Goal: Information Seeking & Learning: Find specific fact

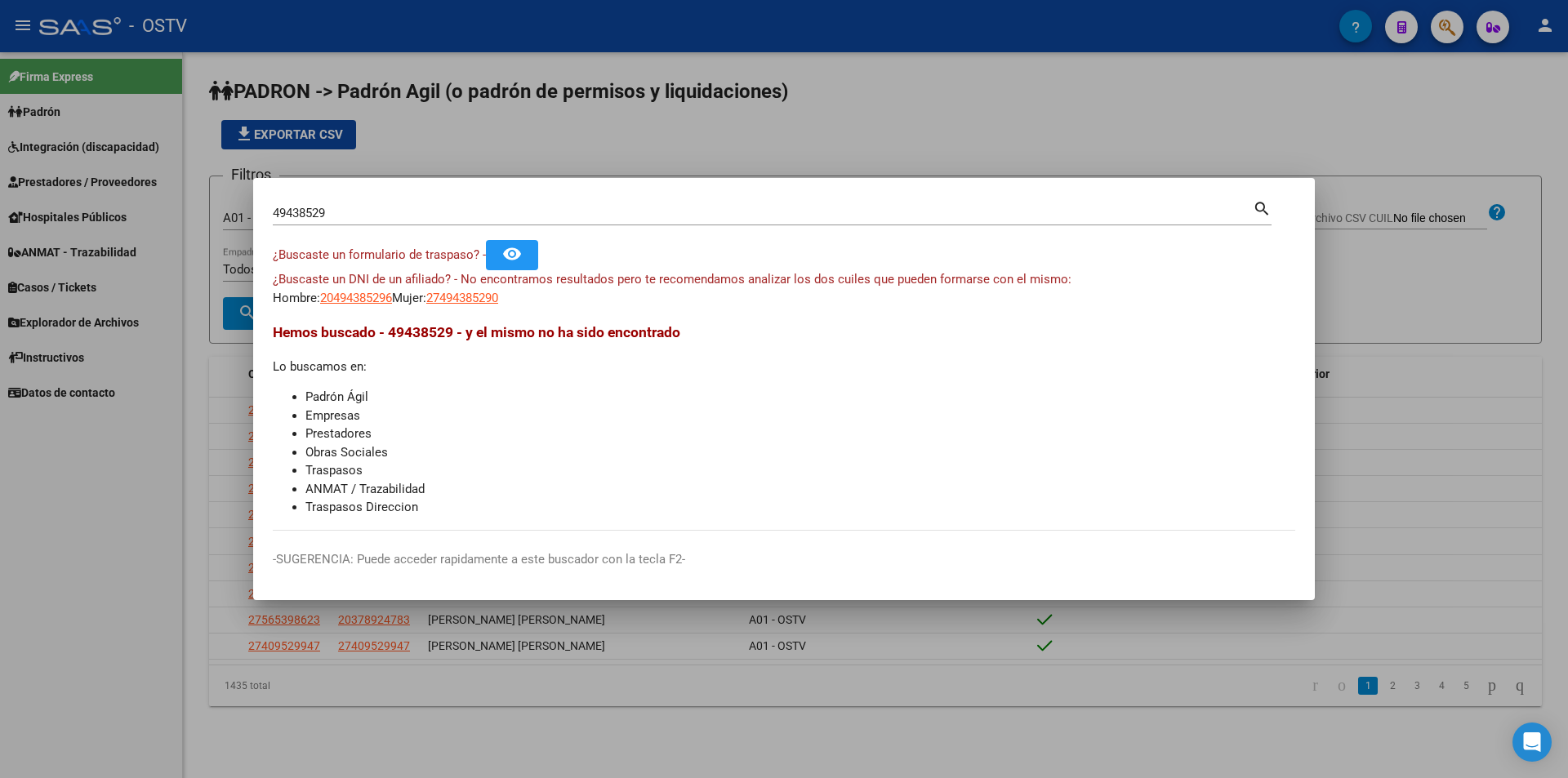
click at [607, 182] on mat-dialog-container "49438529 Buscar (apellido, dni, cuil, nro traspaso, cuit, obra social) search ¿…" at bounding box center [784, 389] width 1061 height 423
click at [635, 155] on div at bounding box center [784, 389] width 1568 height 778
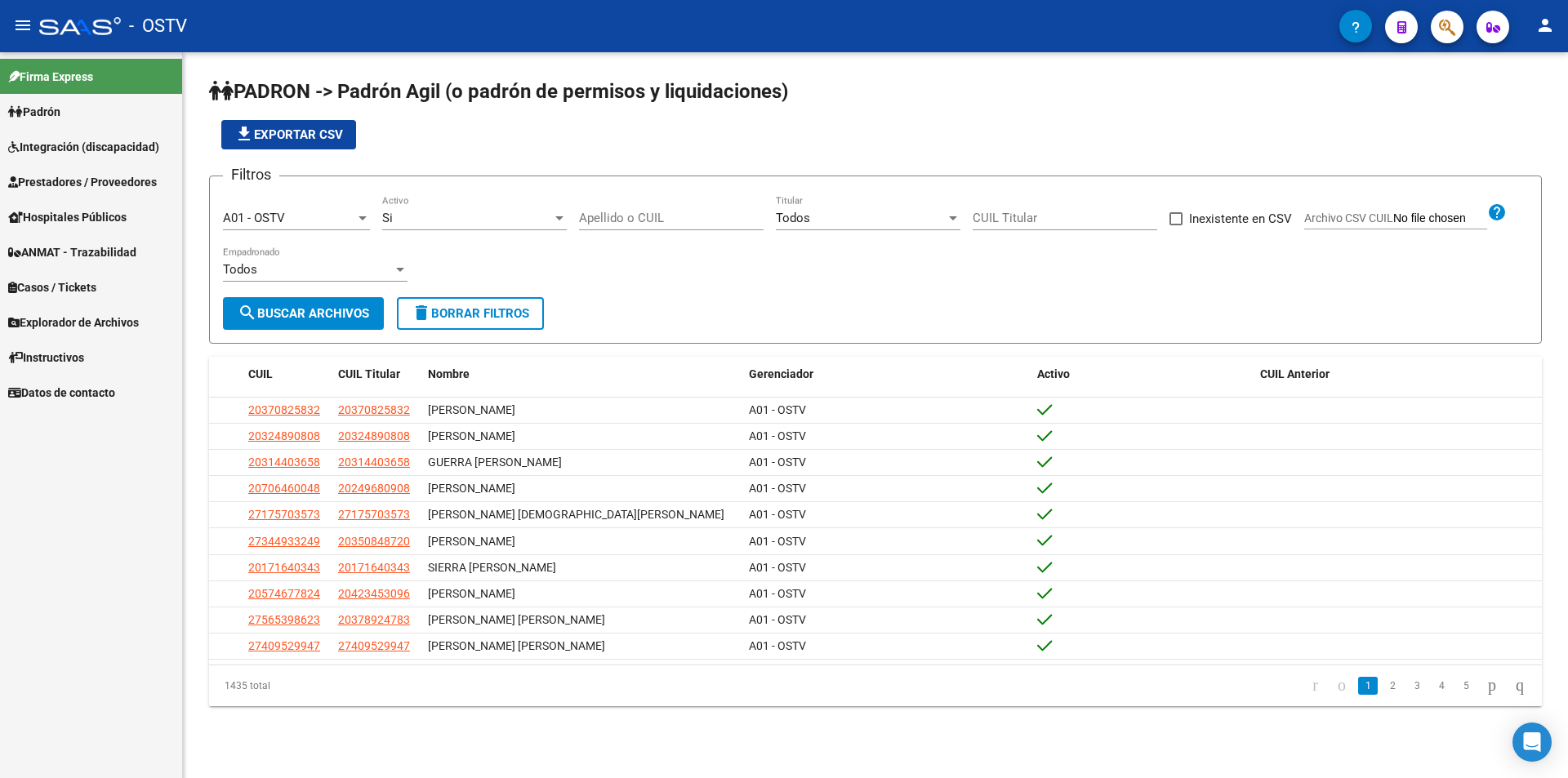
click at [643, 220] on input "Apellido o CUIL" at bounding box center [671, 218] width 184 height 15
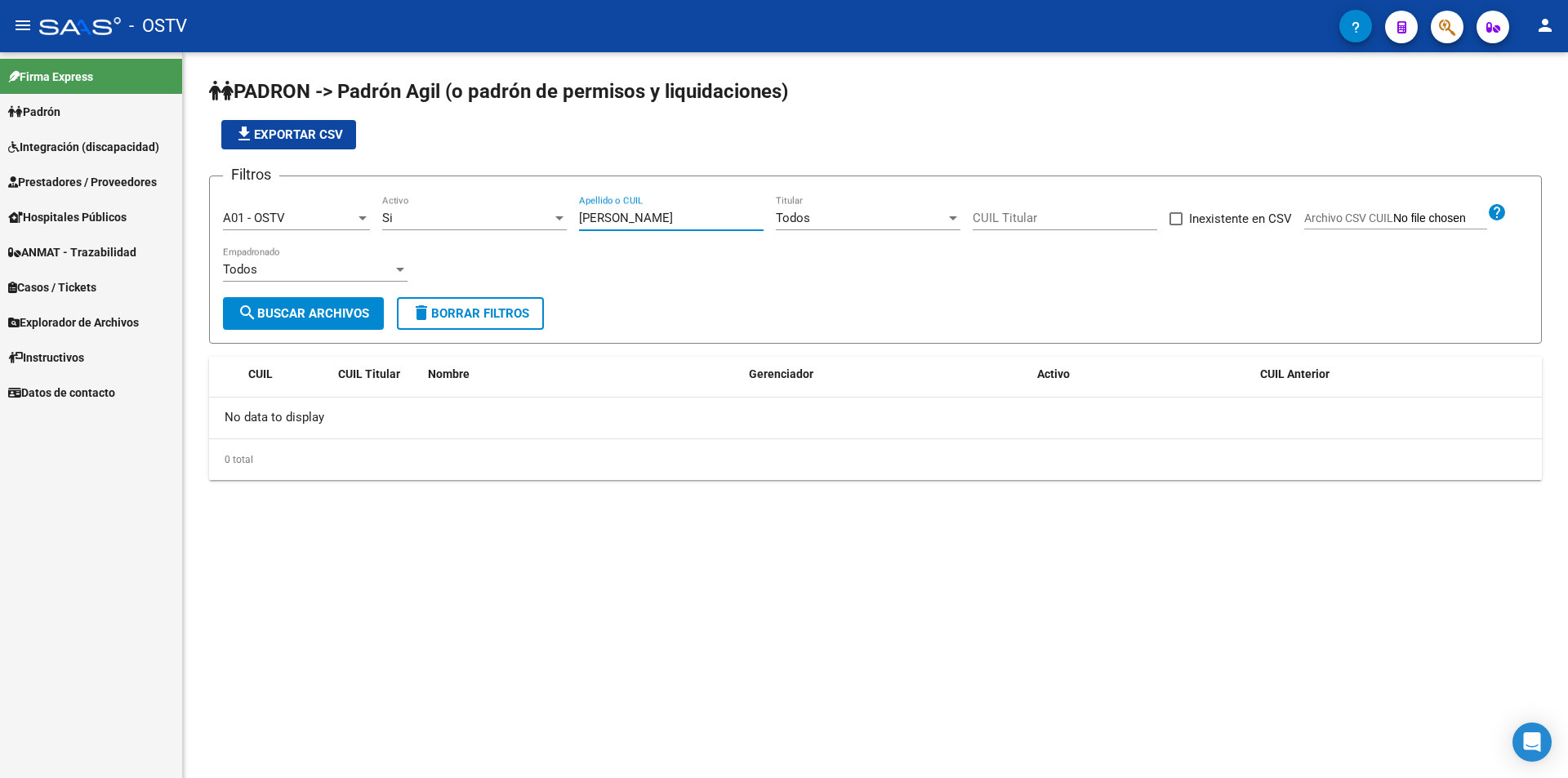
click at [614, 220] on input "[PERSON_NAME]" at bounding box center [671, 218] width 184 height 15
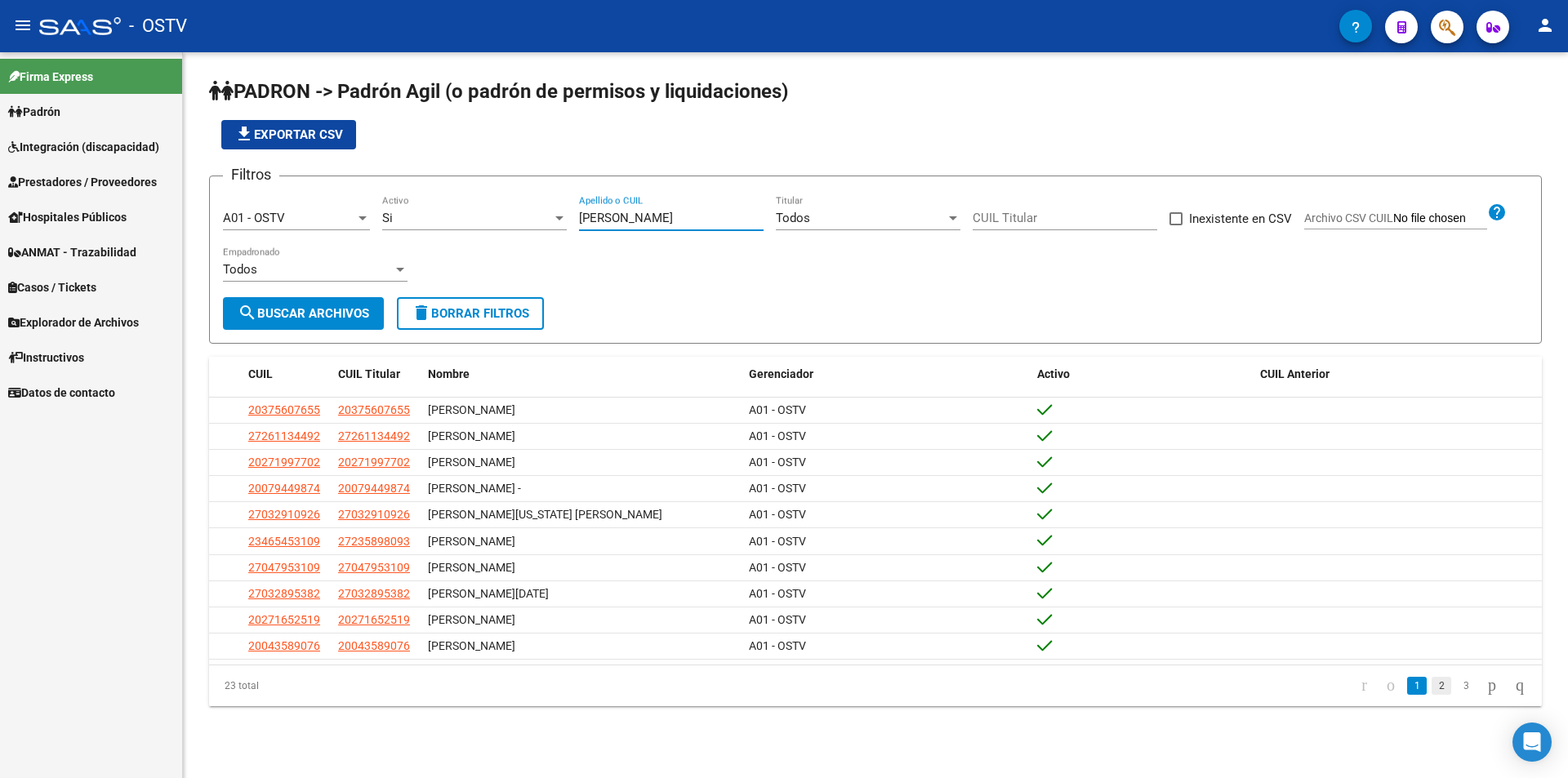
type input "[PERSON_NAME]"
click at [1431, 691] on link "2" at bounding box center [1441, 686] width 20 height 18
click at [1456, 694] on link "3" at bounding box center [1466, 686] width 20 height 18
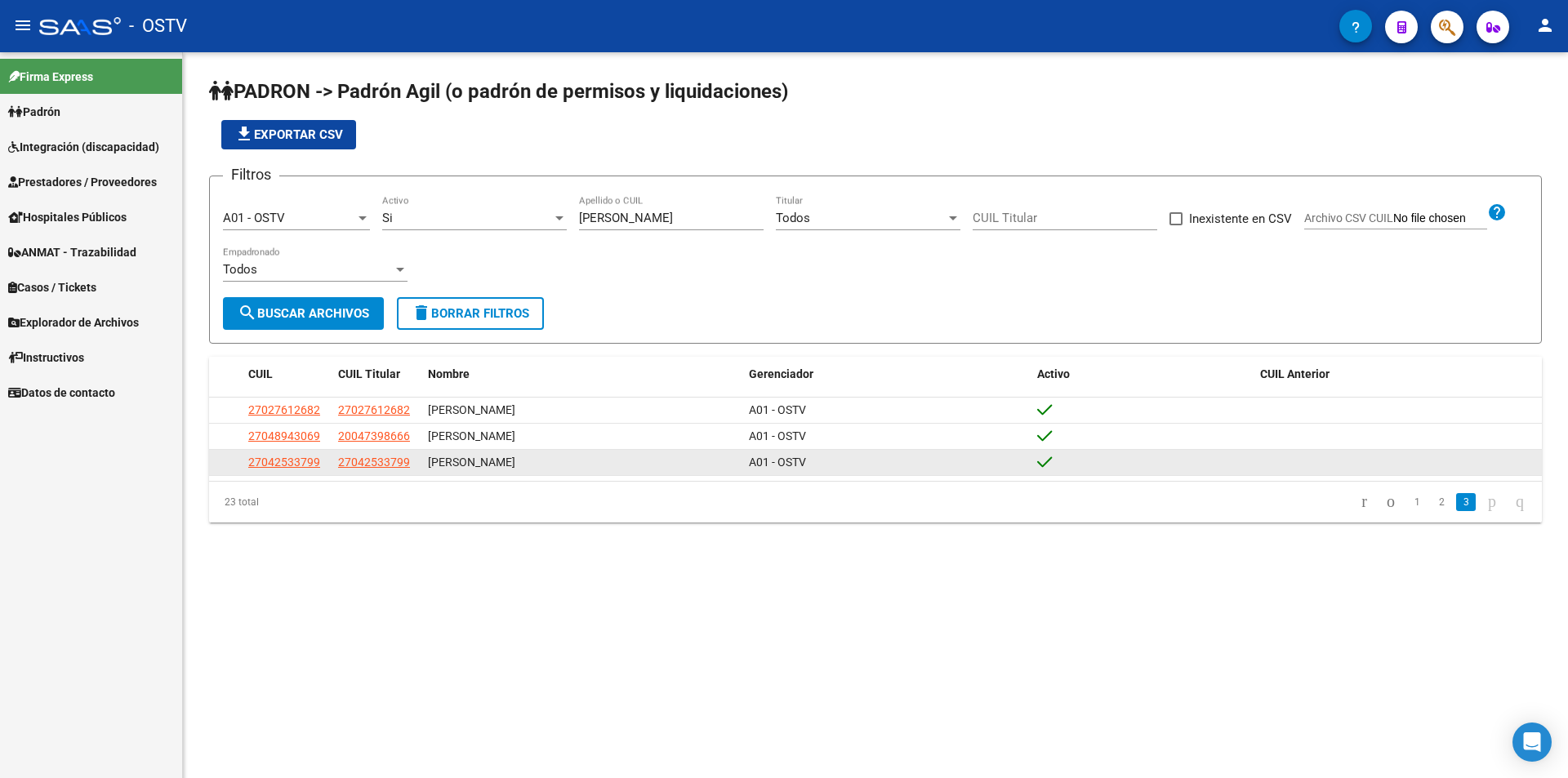
click at [251, 458] on span "27042533799" at bounding box center [284, 462] width 72 height 13
type textarea "27042533799"
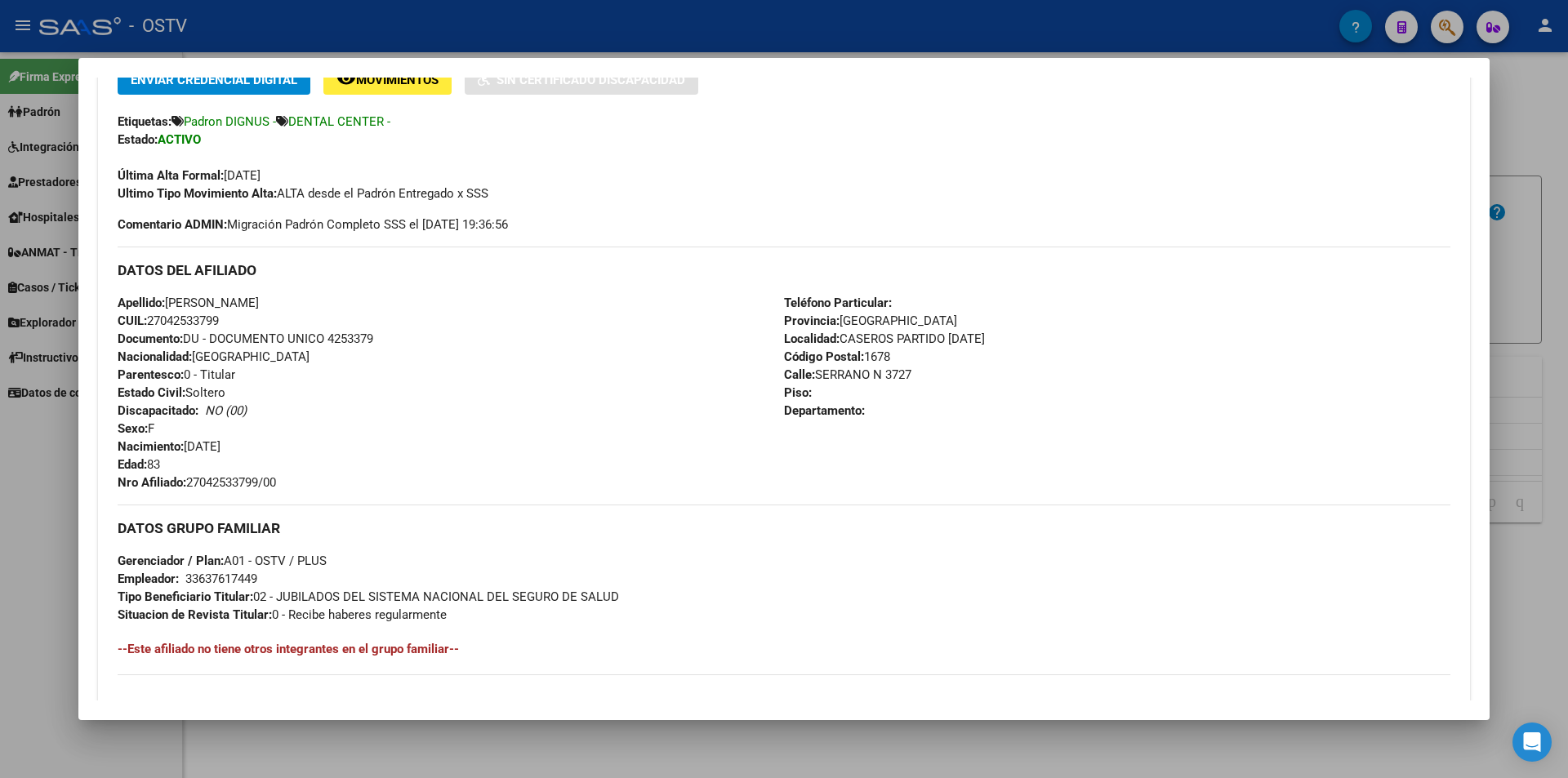
scroll to position [497, 0]
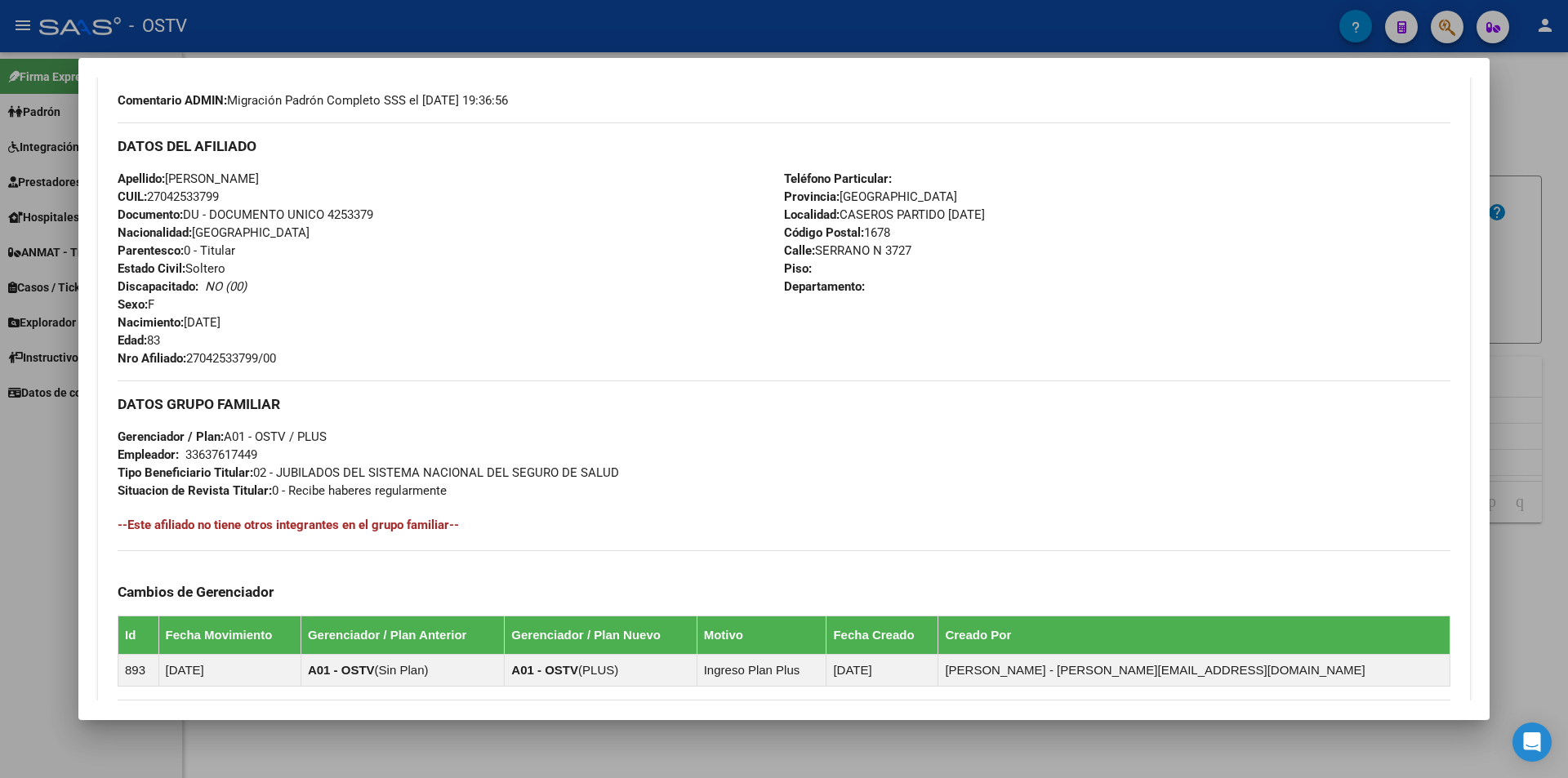
click at [704, 517] on h4 "--Este afiliado no tiene otros integrantes en el grupo familiar--" at bounding box center [784, 525] width 1333 height 18
click at [649, 294] on div "Apellido: [PERSON_NAME]: 27042533799 Documento: DU - DOCUMENTO UNICO 4253379 Na…" at bounding box center [451, 268] width 666 height 197
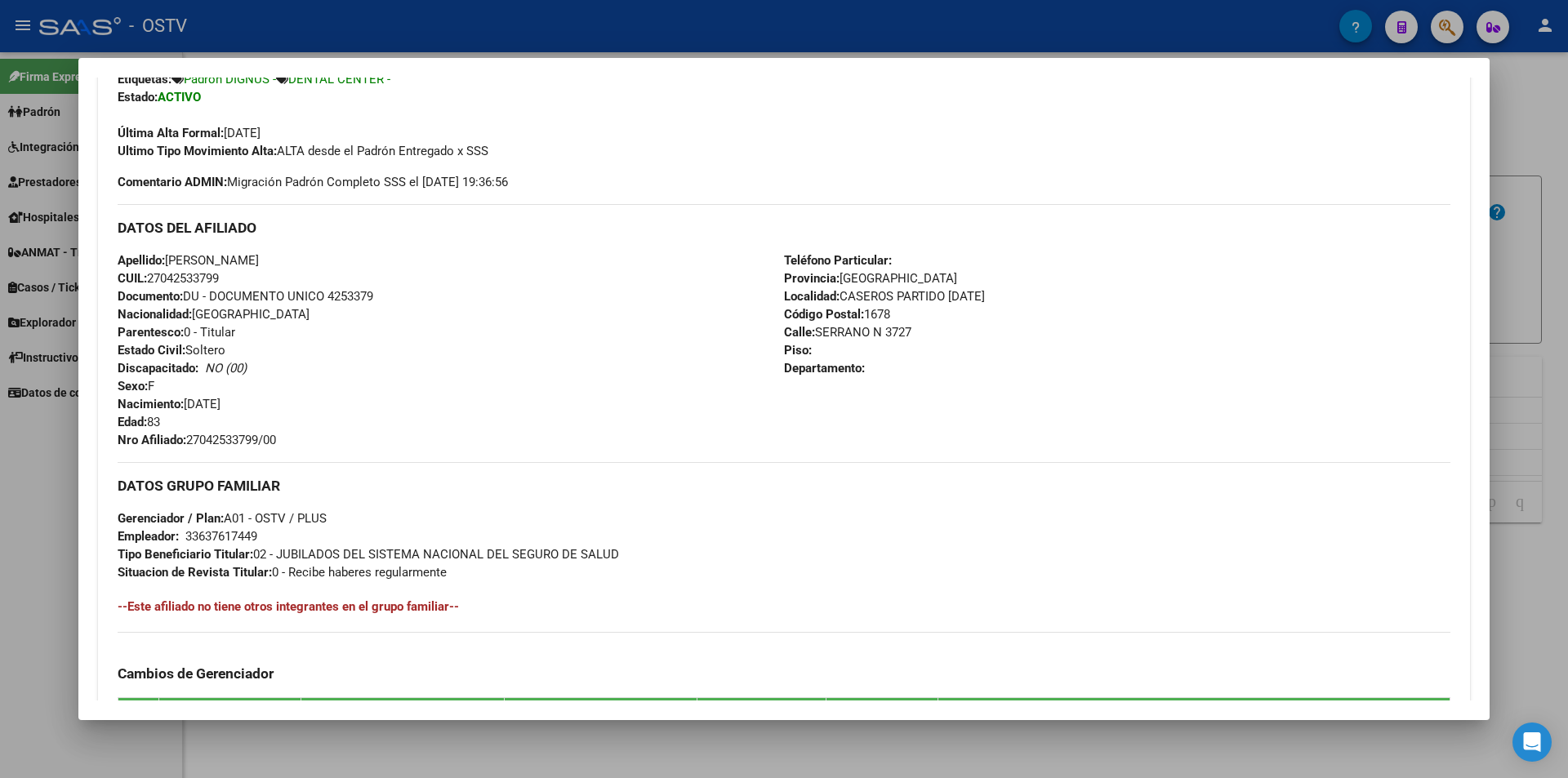
scroll to position [170, 0]
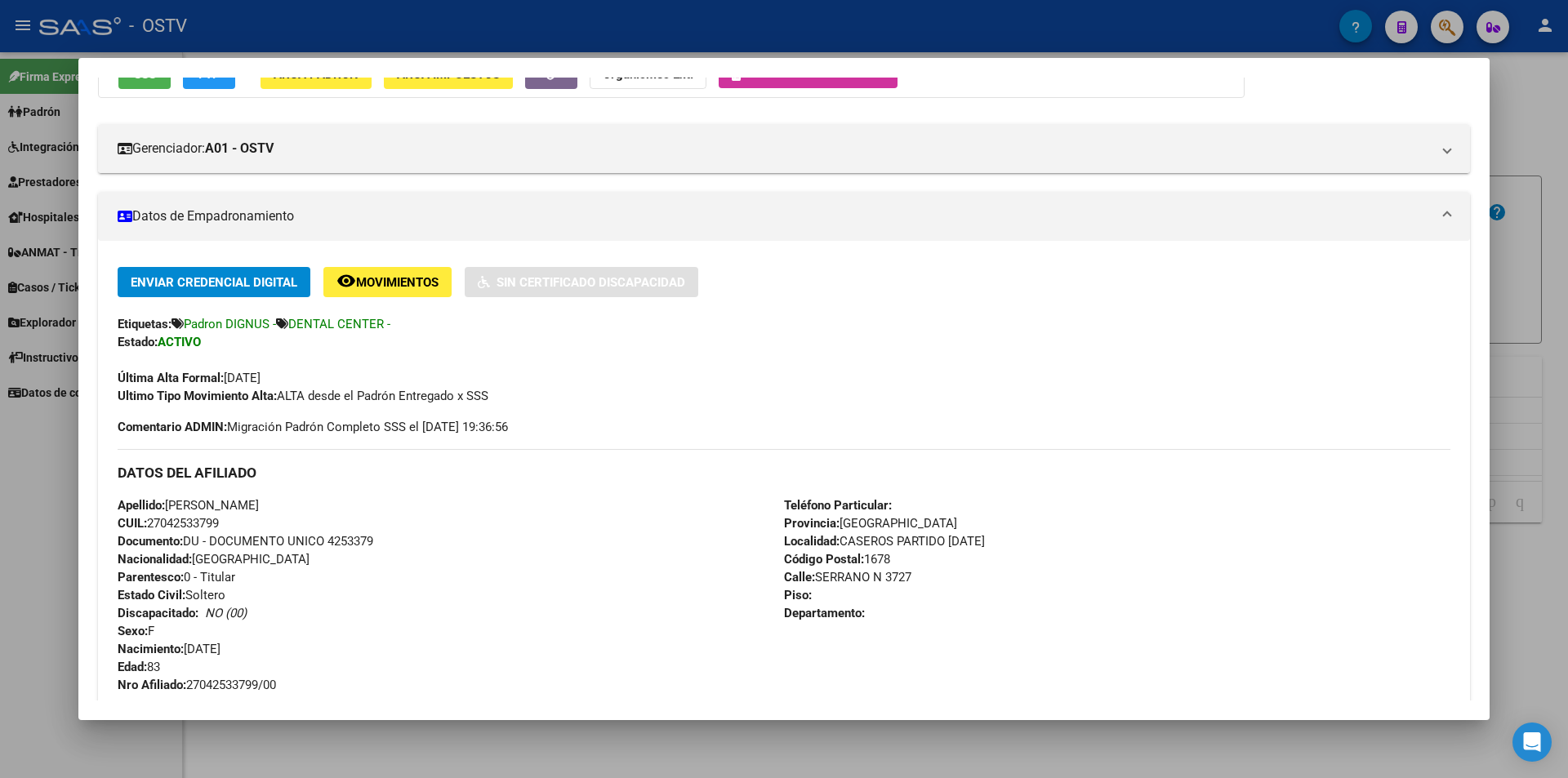
click at [401, 29] on div at bounding box center [784, 389] width 1568 height 778
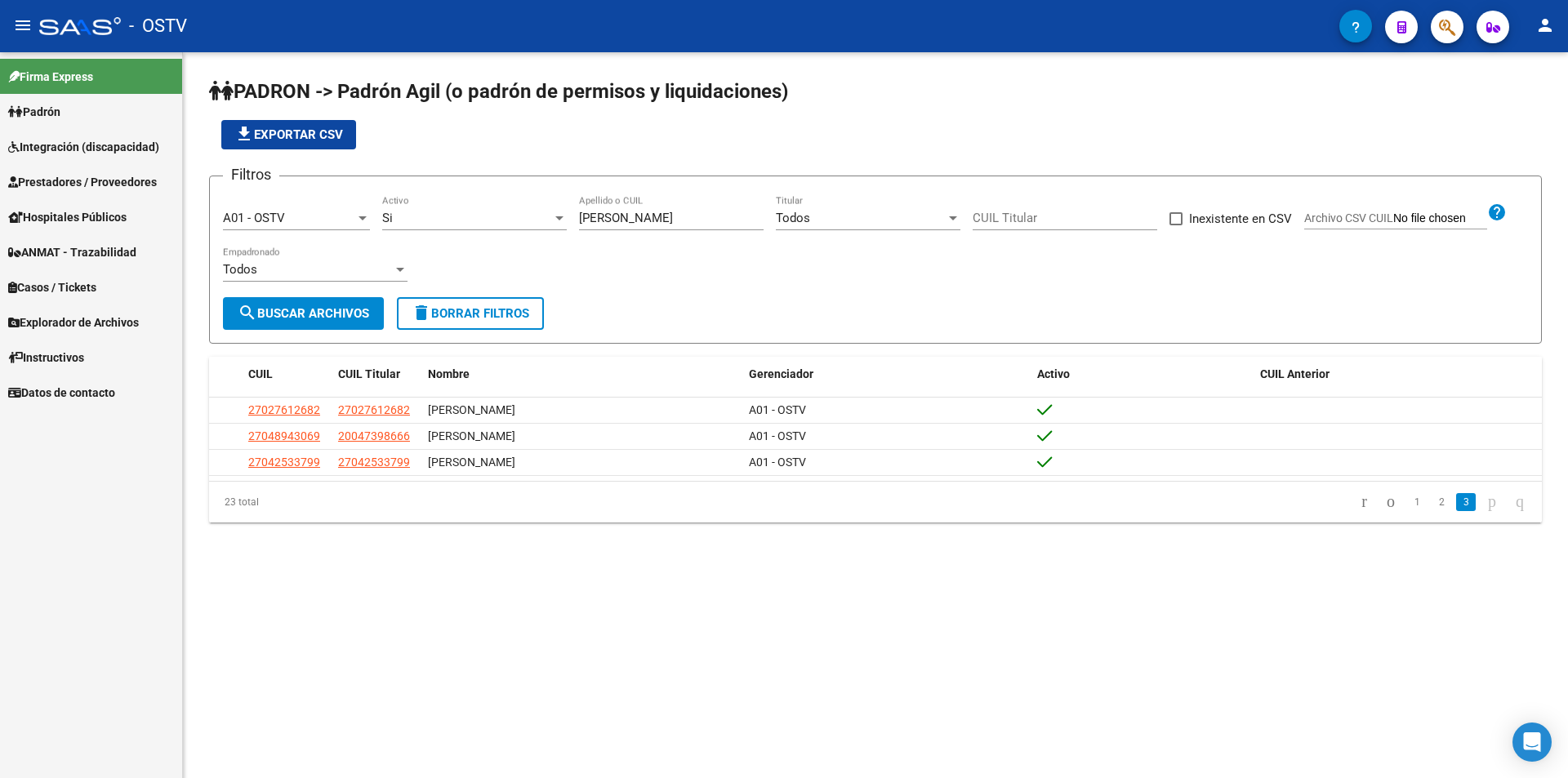
click at [563, 147] on div "file_download Exportar CSV" at bounding box center [875, 135] width 1333 height 30
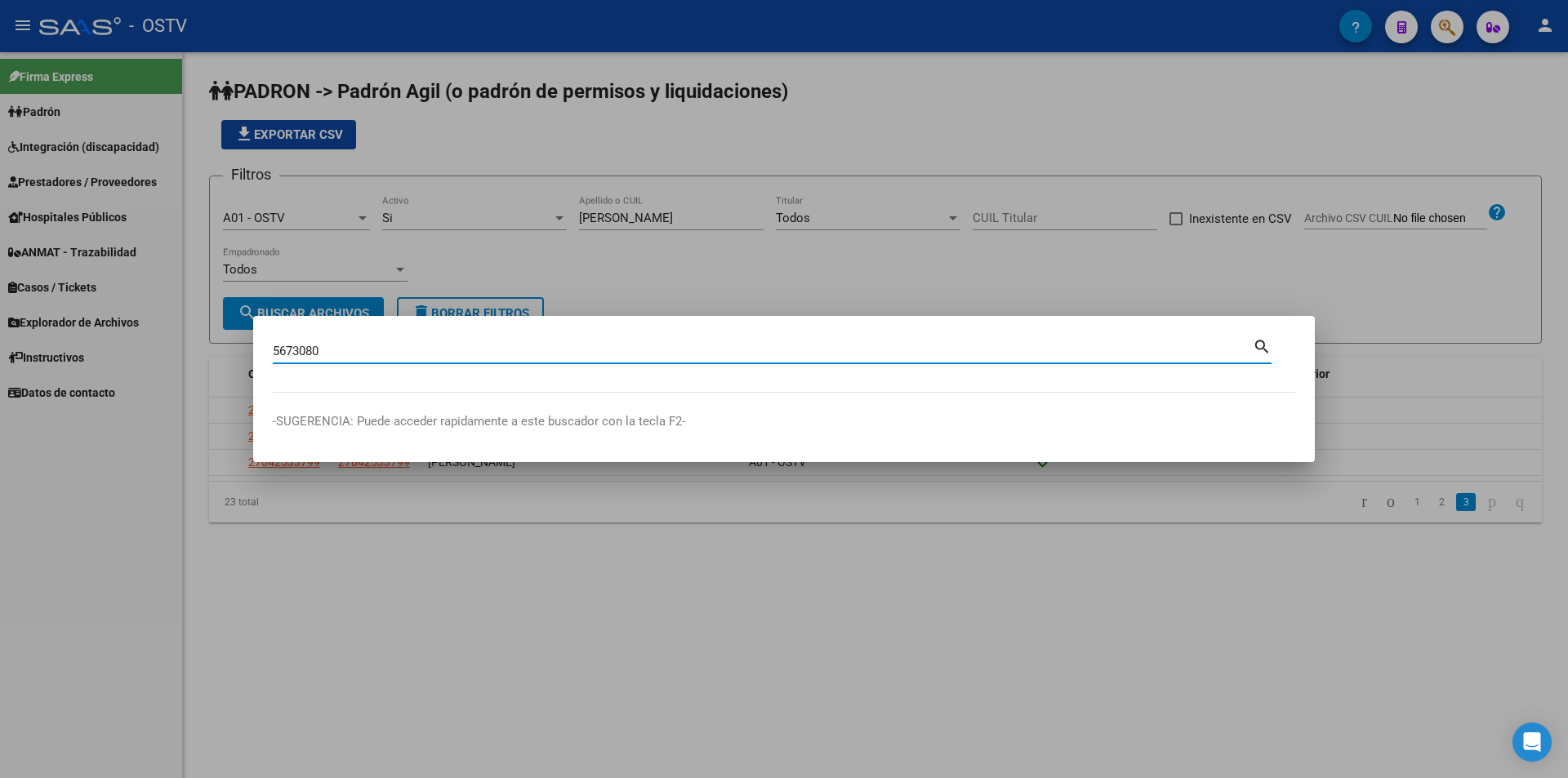
type input "5673080"
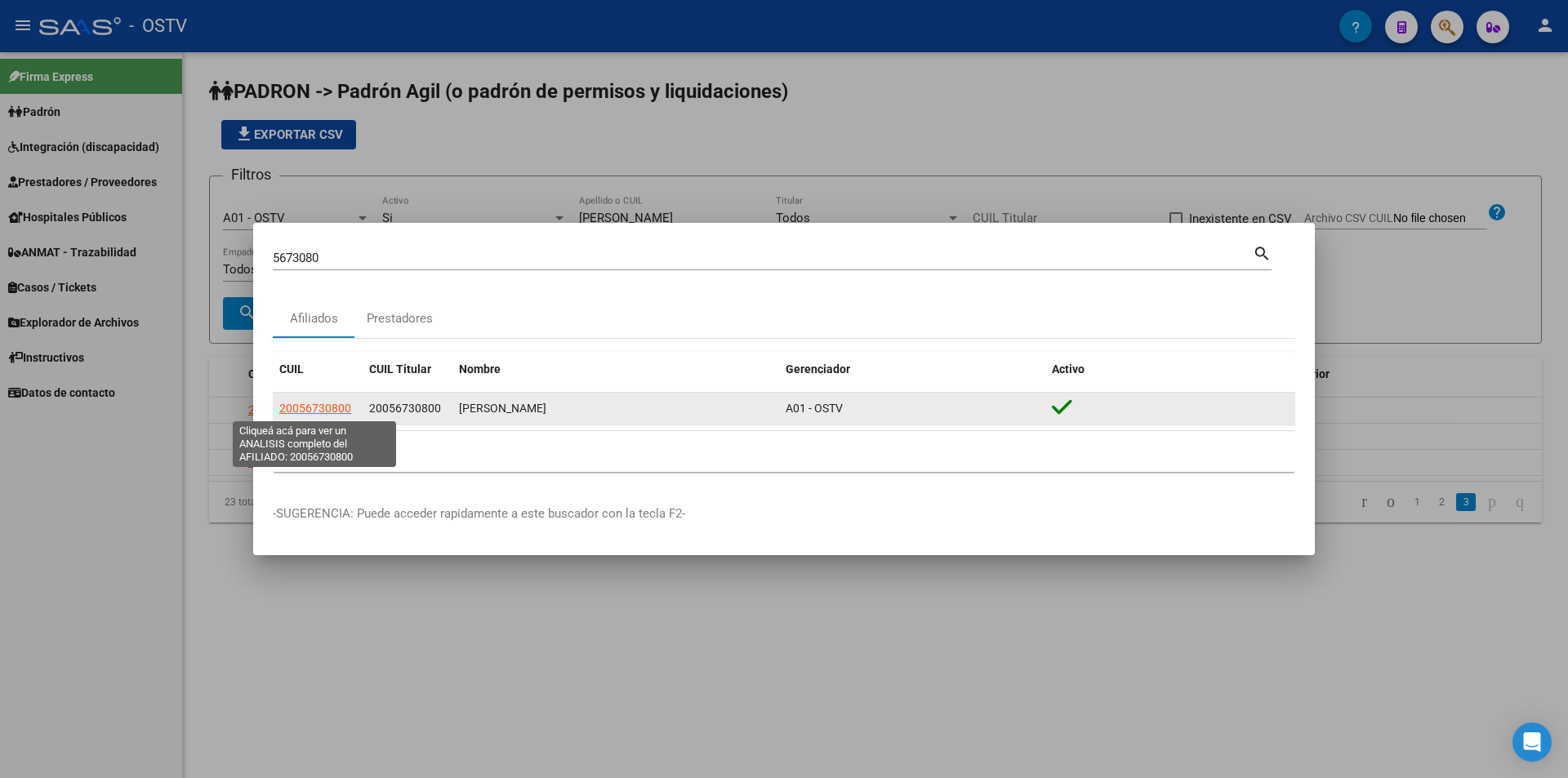
click at [299, 405] on span "20056730800" at bounding box center [314, 408] width 72 height 13
type textarea "20056730800"
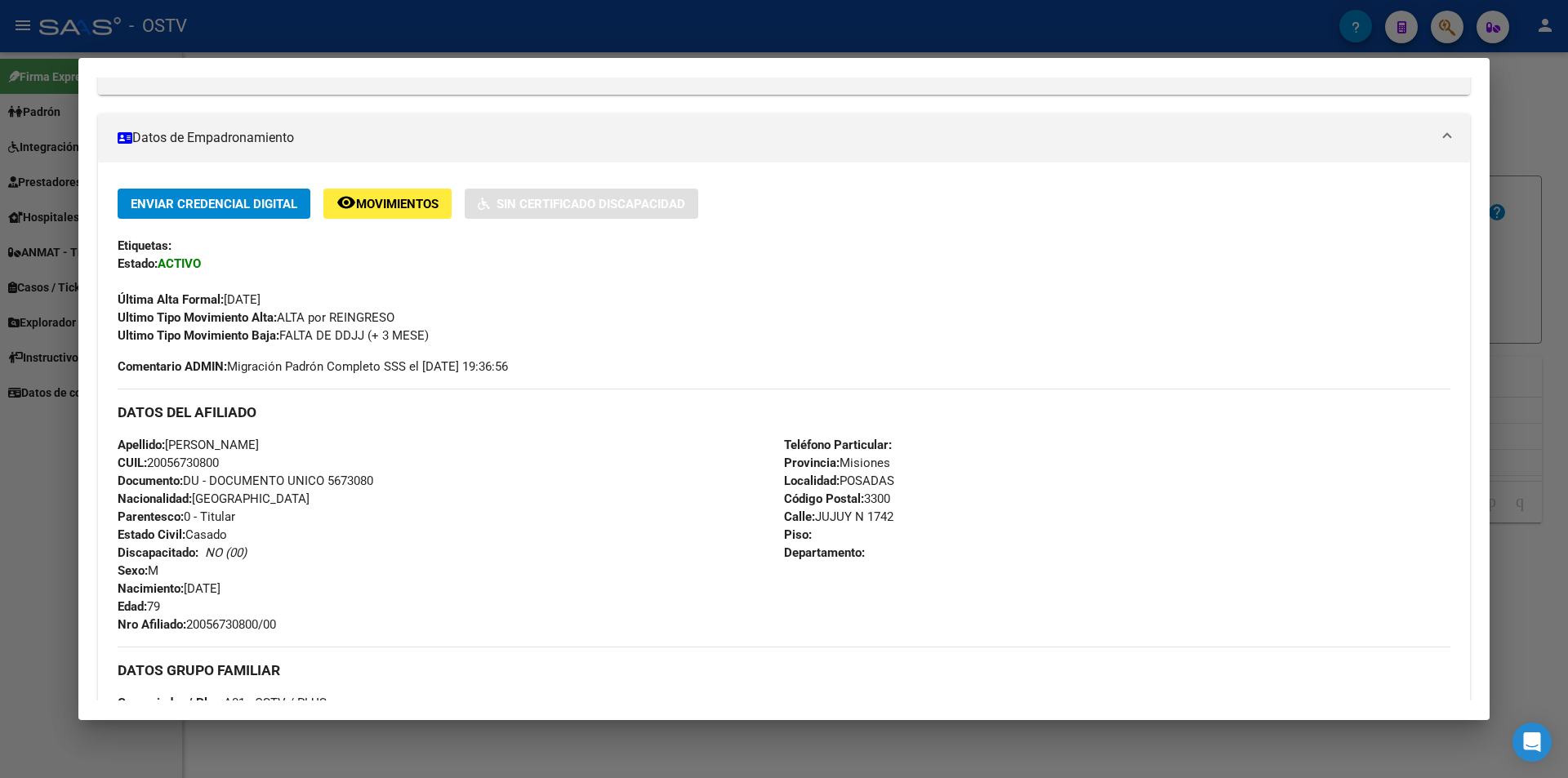
scroll to position [489, 0]
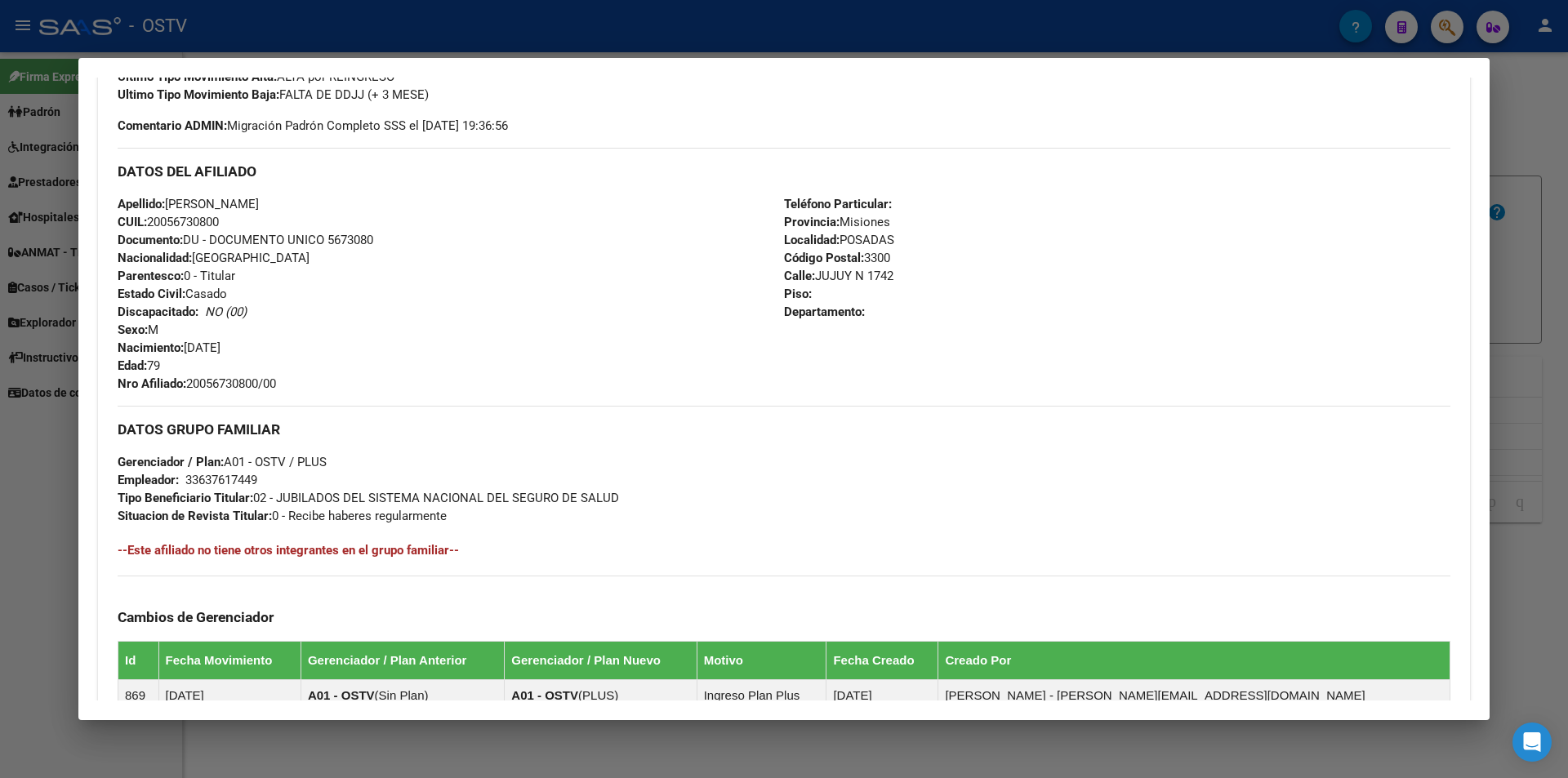
click at [168, 198] on span "Apellido: [PERSON_NAME]" at bounding box center [188, 204] width 141 height 15
click at [171, 199] on span "Apellido: [PERSON_NAME]" at bounding box center [188, 204] width 141 height 15
drag, startPoint x: 171, startPoint y: 199, endPoint x: 338, endPoint y: 198, distance: 167.0
click at [259, 198] on span "Apellido: [PERSON_NAME]" at bounding box center [188, 204] width 141 height 15
copy span "[PERSON_NAME]"
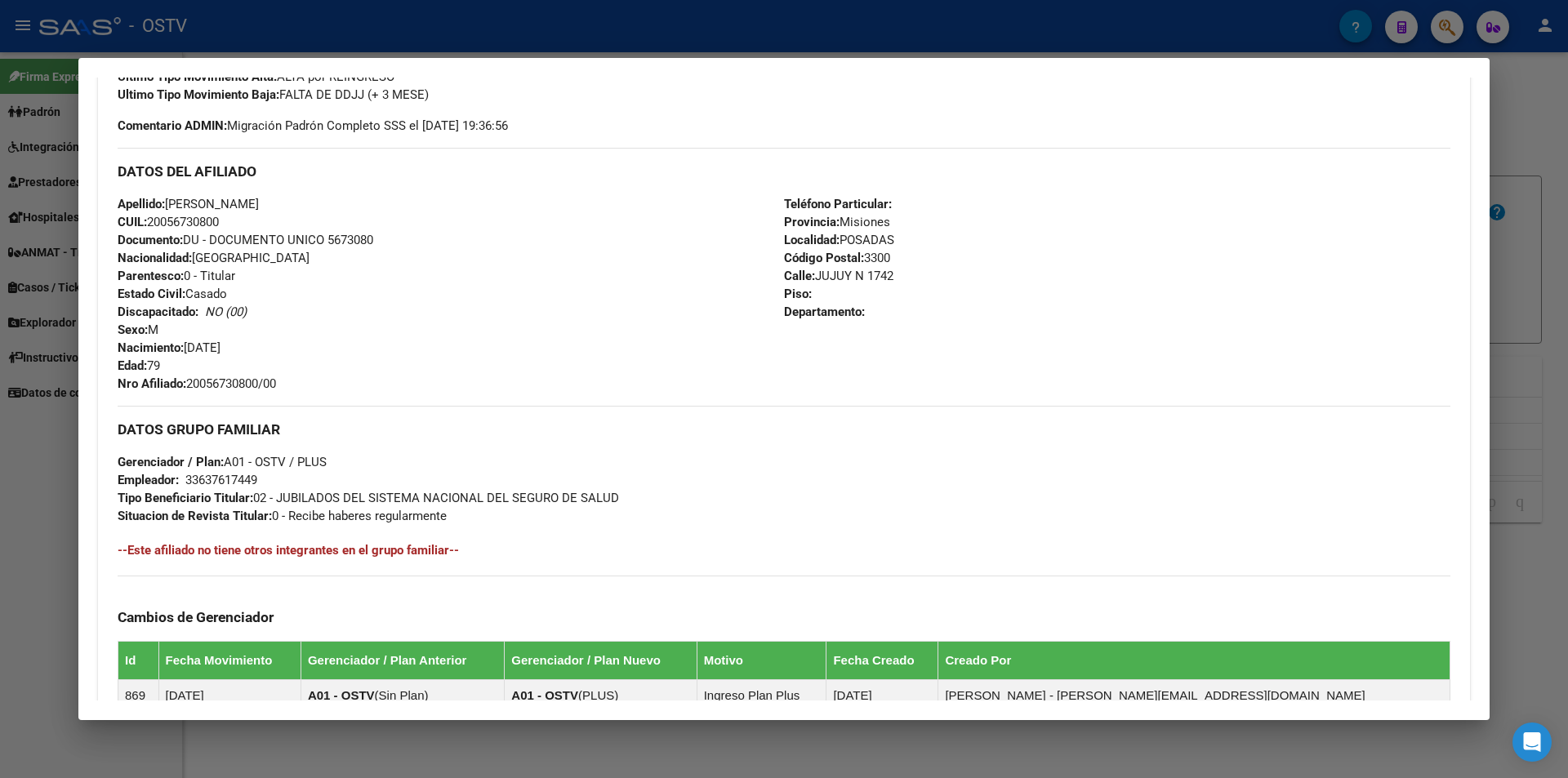
click at [347, 22] on div at bounding box center [784, 389] width 1568 height 778
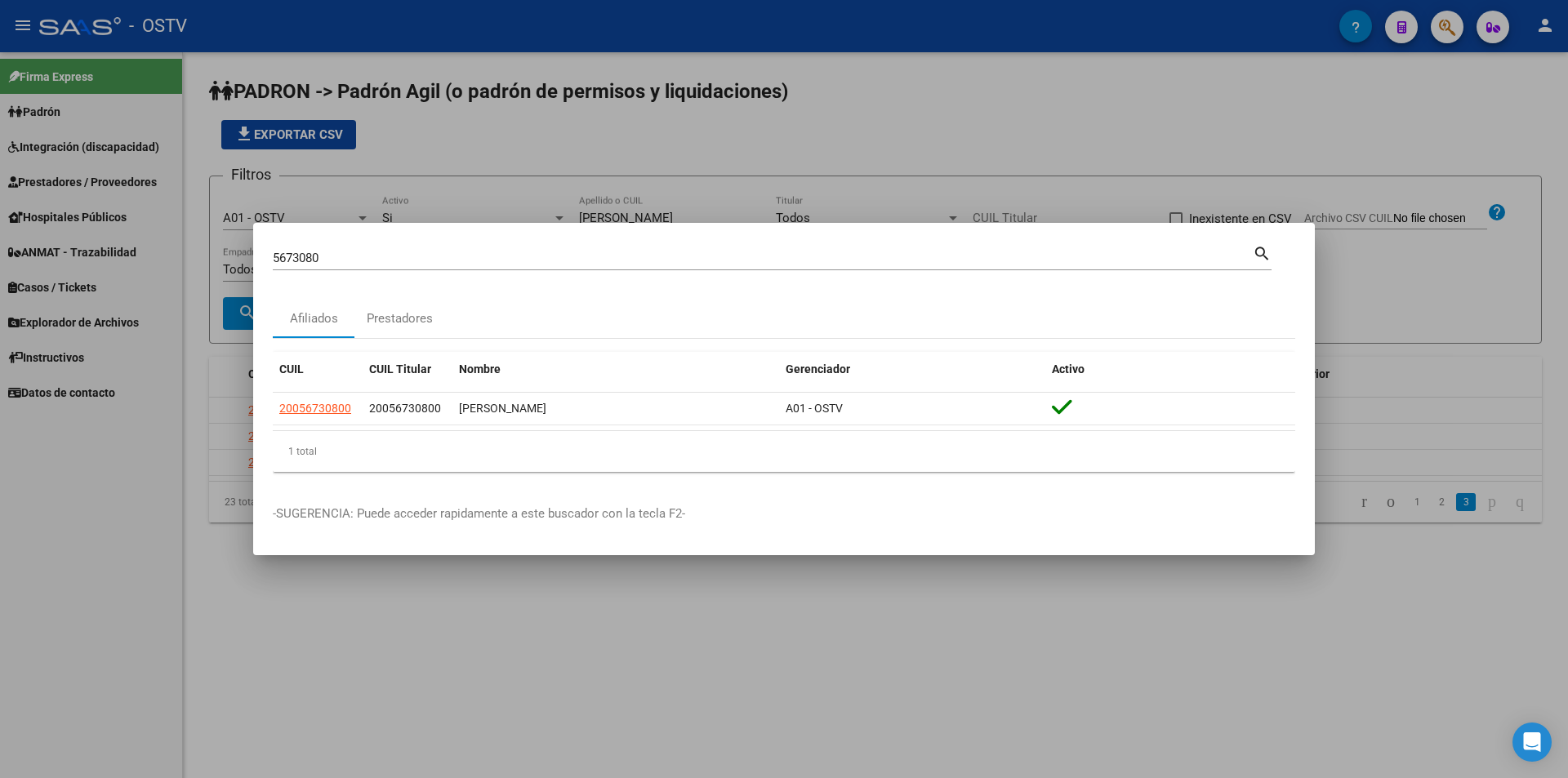
click at [803, 137] on div at bounding box center [784, 389] width 1568 height 778
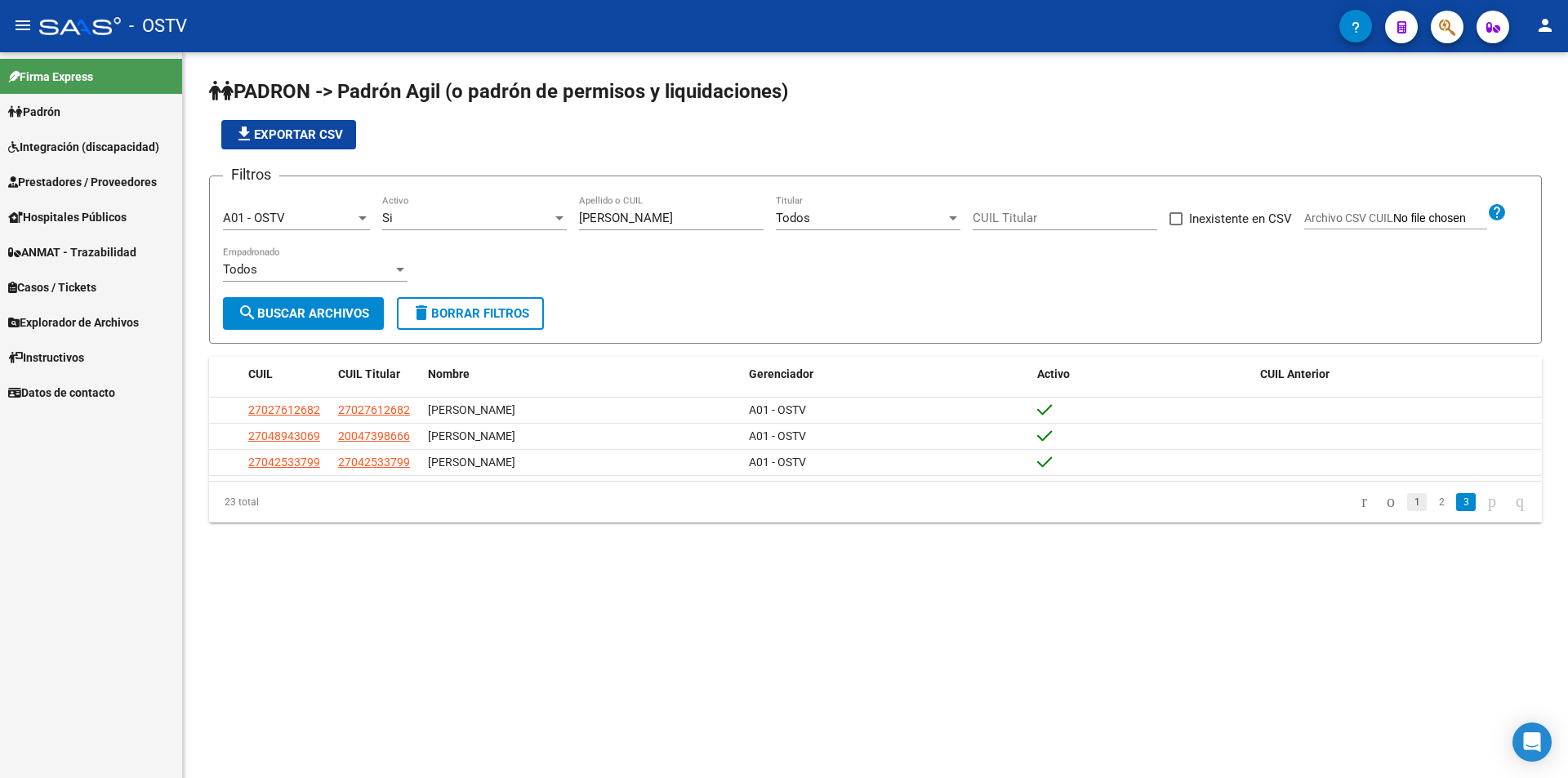
click at [1407, 498] on link "1" at bounding box center [1417, 502] width 20 height 18
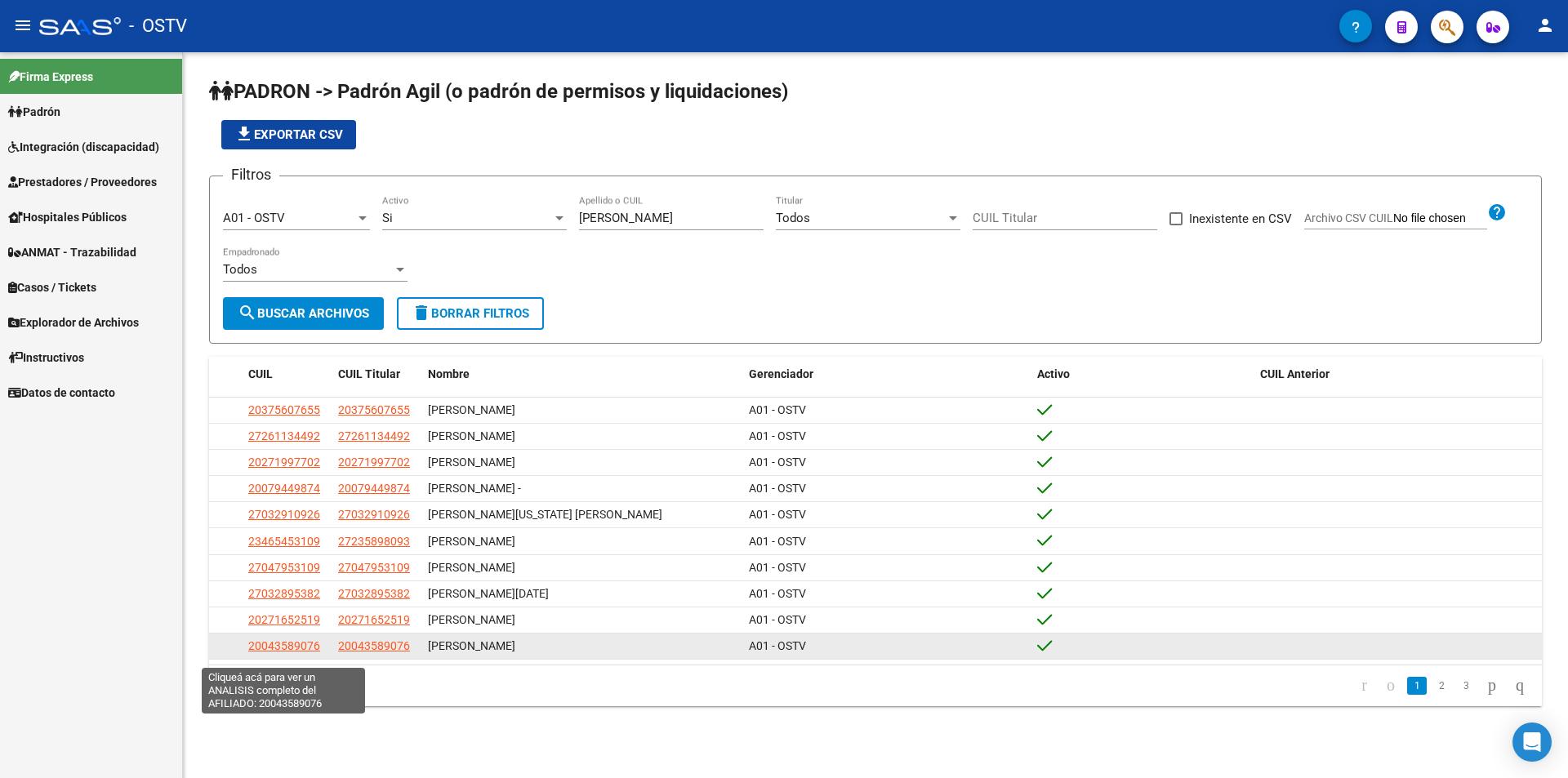
click at [300, 651] on span "20043589076" at bounding box center [284, 646] width 72 height 13
type textarea "20043589076"
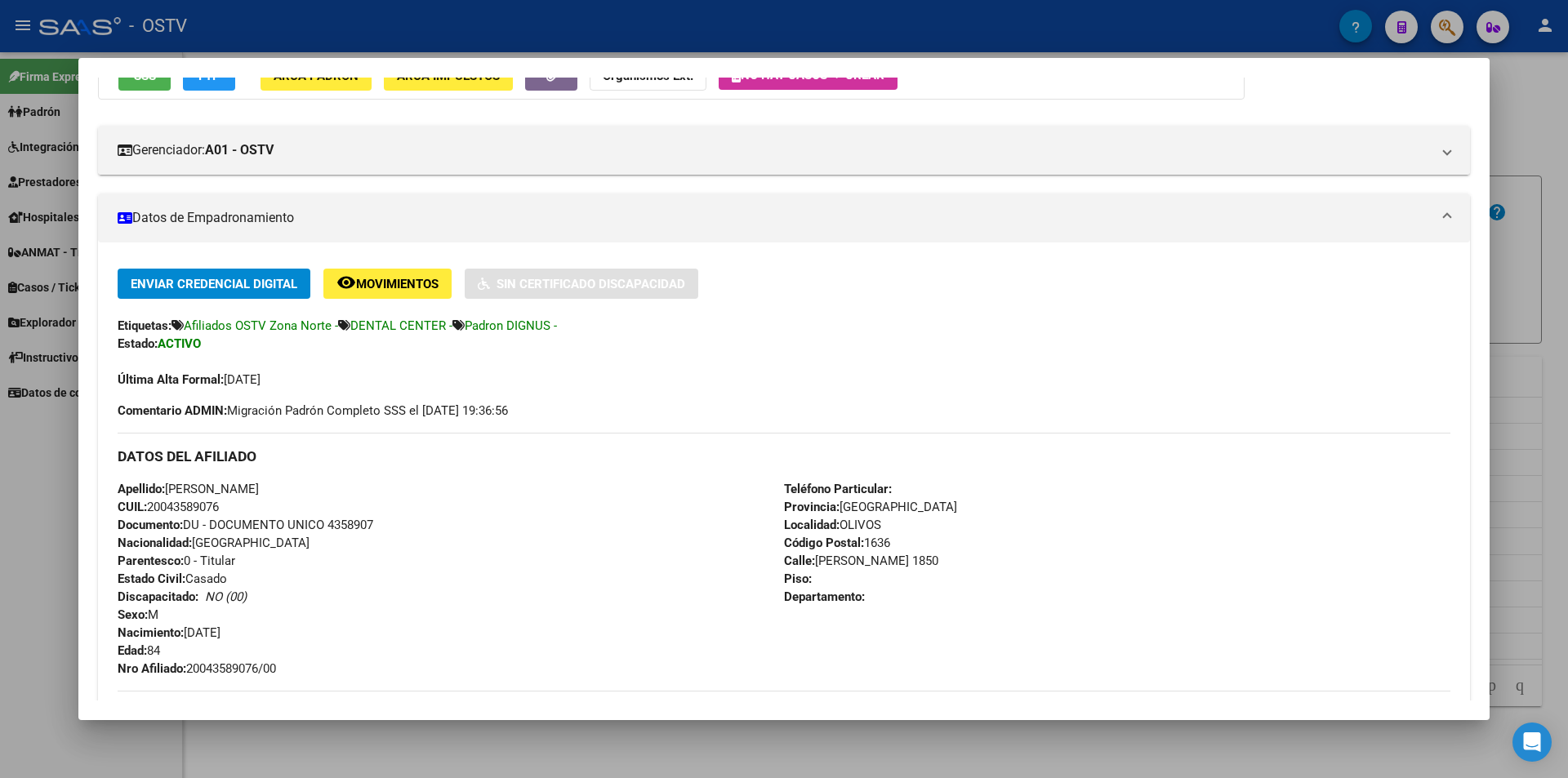
scroll to position [326, 0]
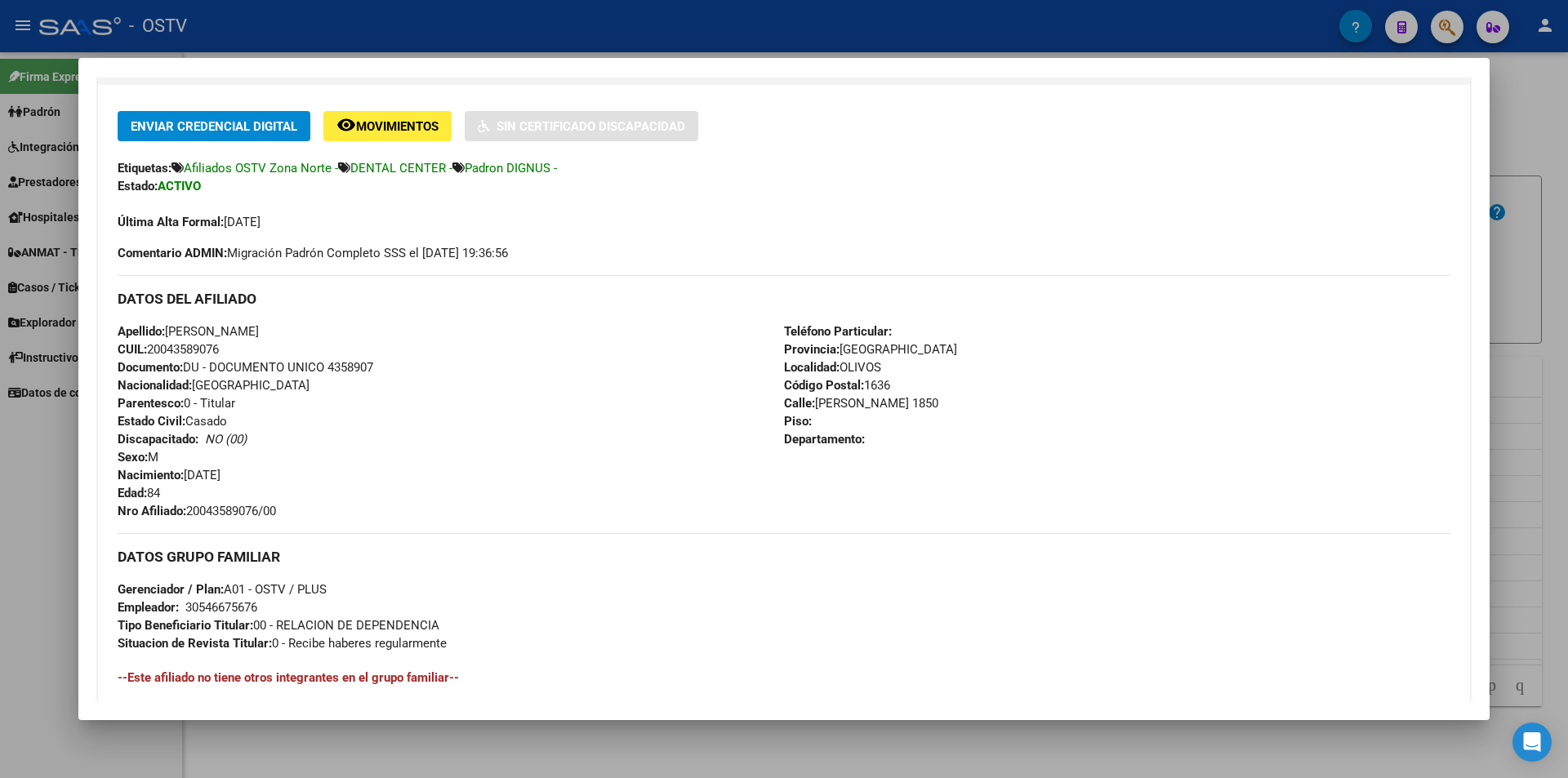
click at [593, 28] on div at bounding box center [784, 389] width 1568 height 778
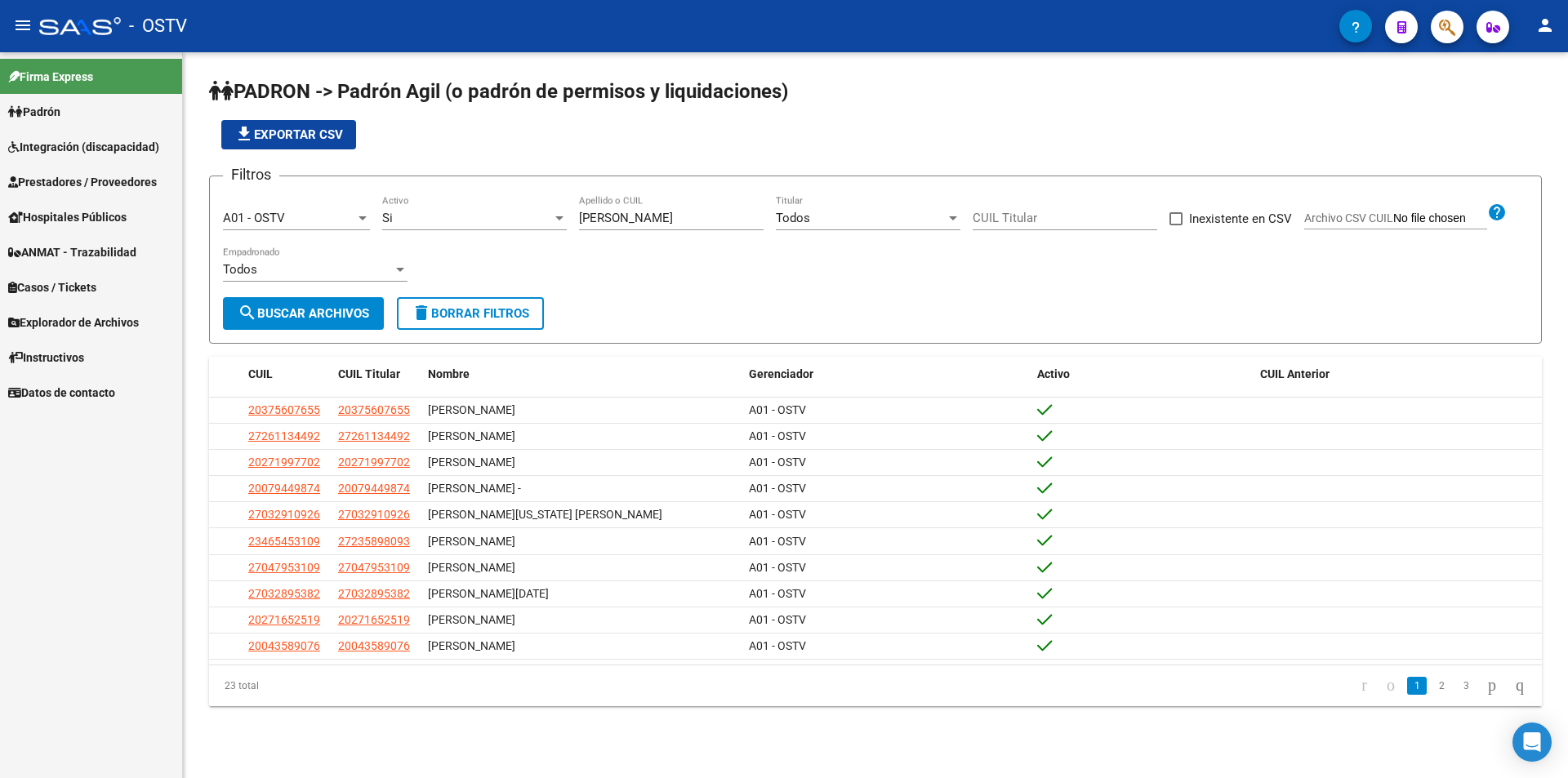
drag, startPoint x: 634, startPoint y: 218, endPoint x: 383, endPoint y: 229, distance: 251.2
click at [383, 229] on div "Filtros A01 - OSTV Seleccionar Gerenciador Si Activo [PERSON_NAME] Apellido o C…" at bounding box center [875, 243] width 1305 height 108
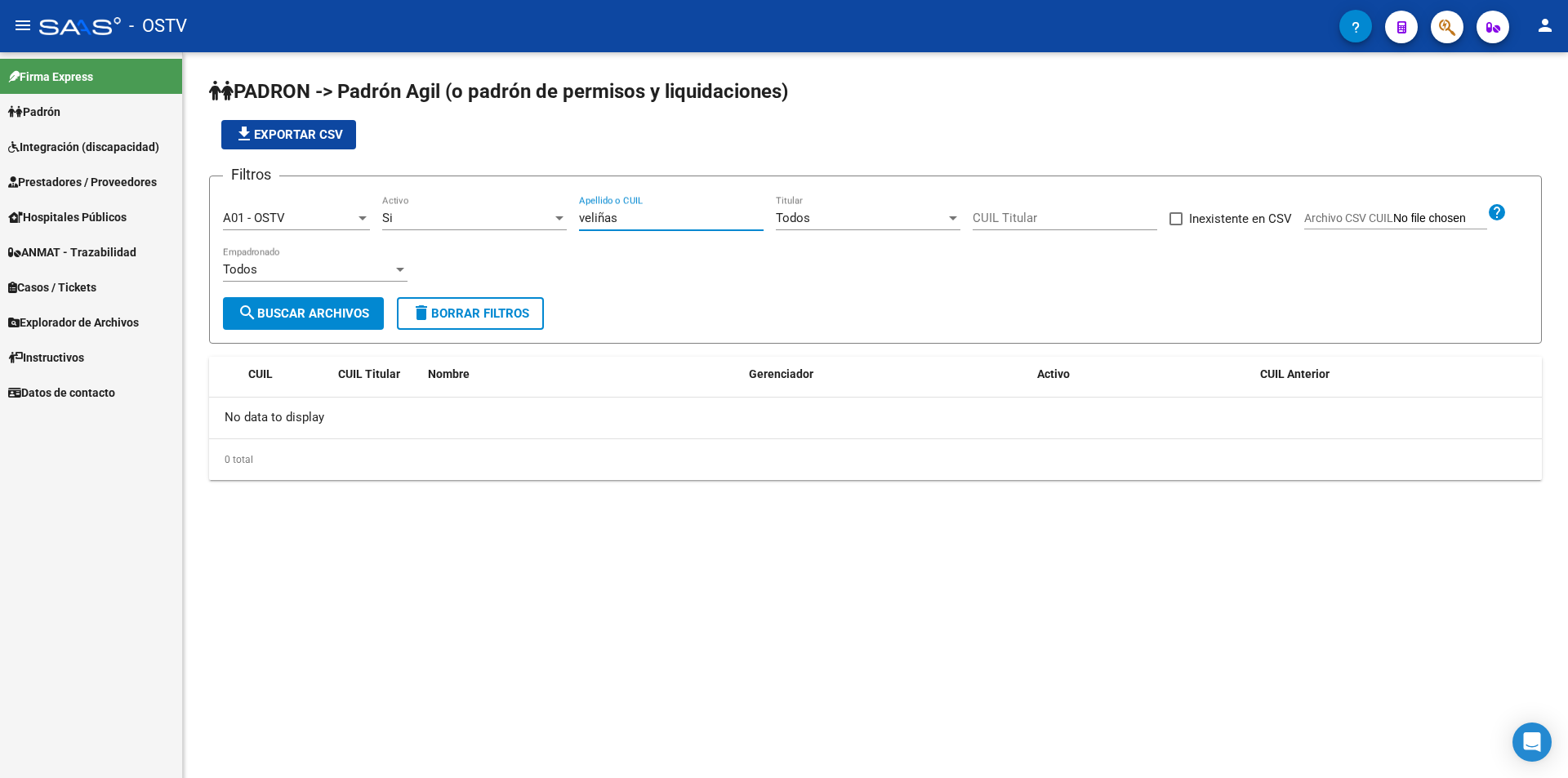
click at [589, 222] on input "veliñas" at bounding box center [671, 218] width 184 height 15
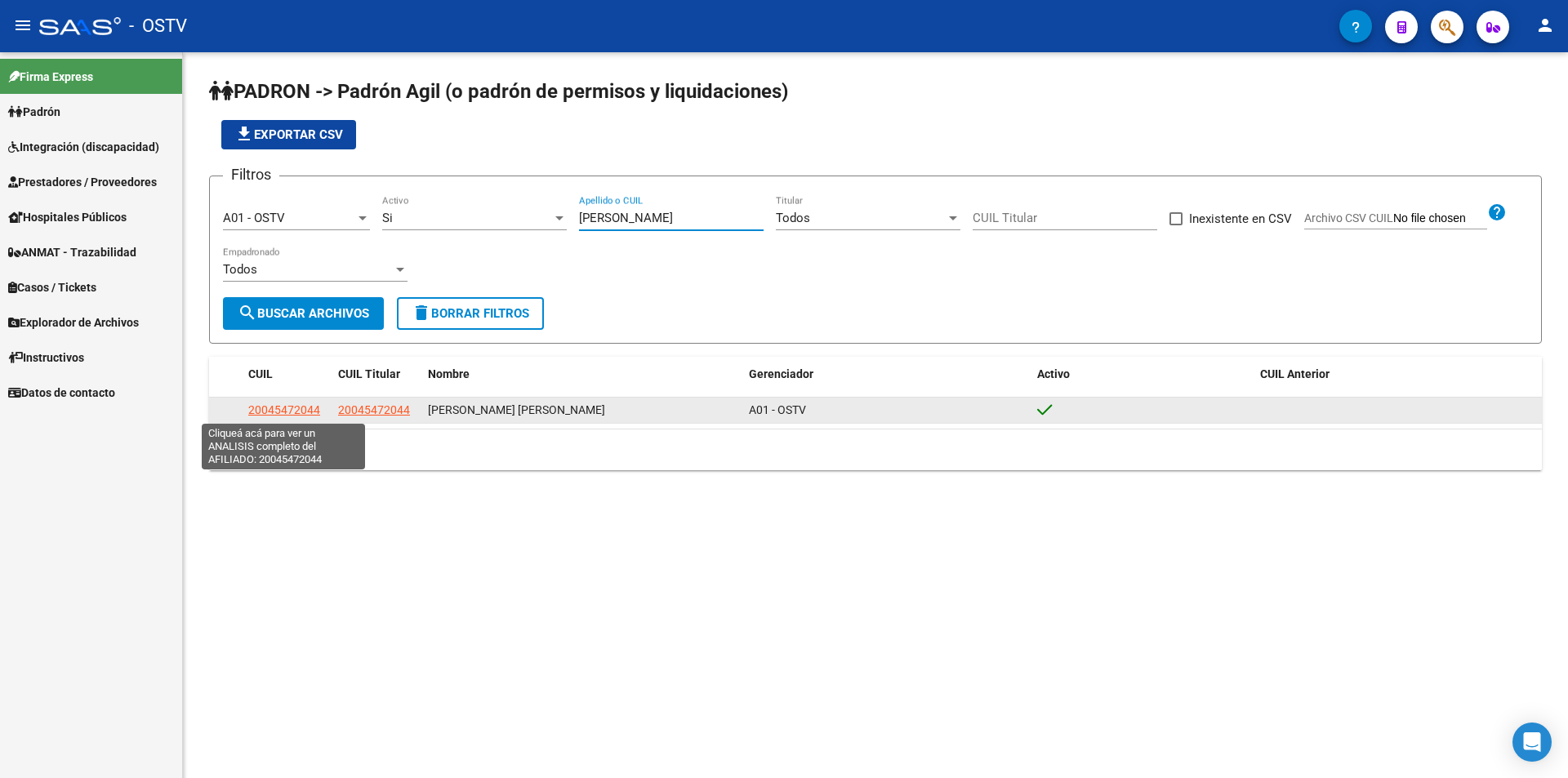
type input "[PERSON_NAME]"
click at [277, 415] on span "20045472044" at bounding box center [284, 410] width 72 height 13
type textarea "20045472044"
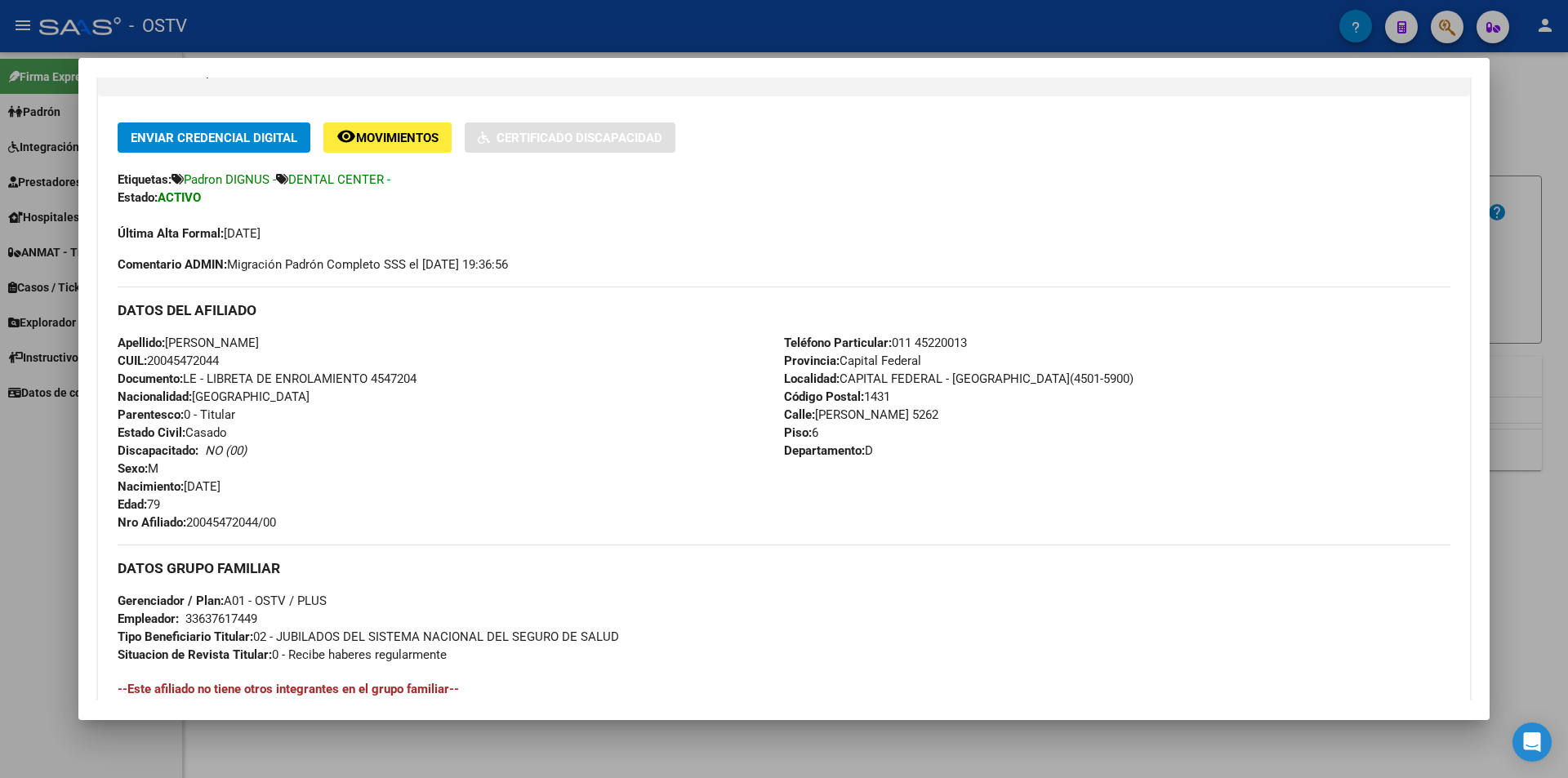
scroll to position [408, 0]
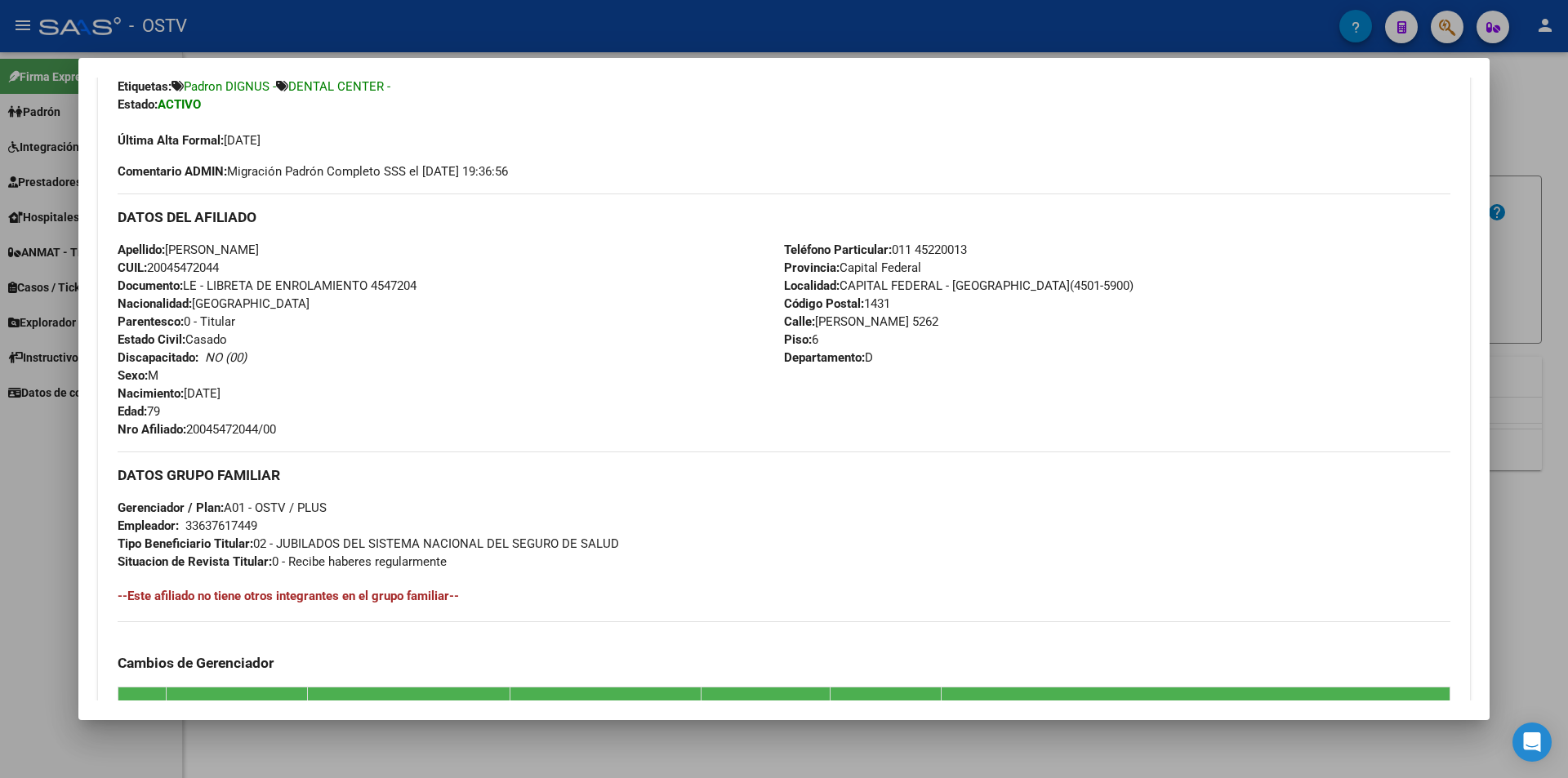
click at [57, 739] on div at bounding box center [784, 389] width 1568 height 778
